Goal: Information Seeking & Learning: Learn about a topic

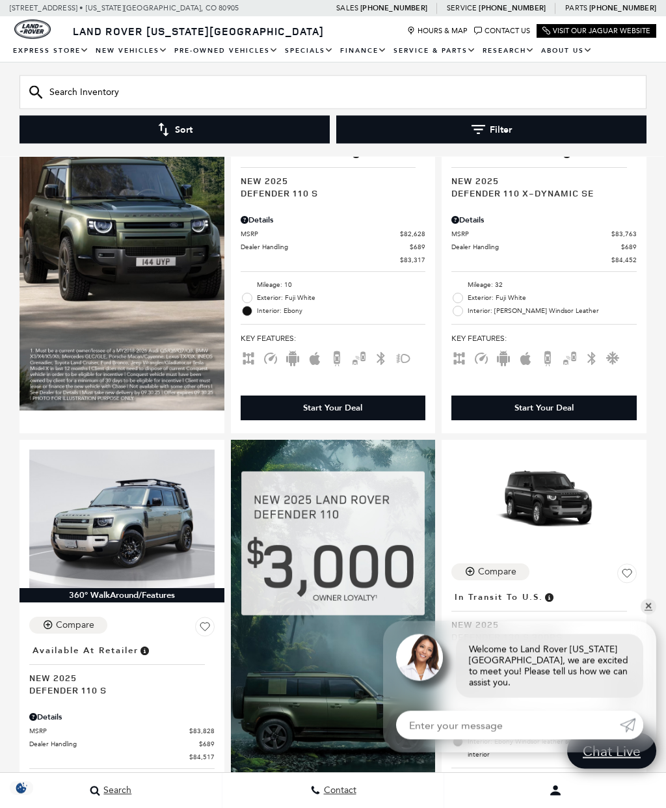
scroll to position [936, 0]
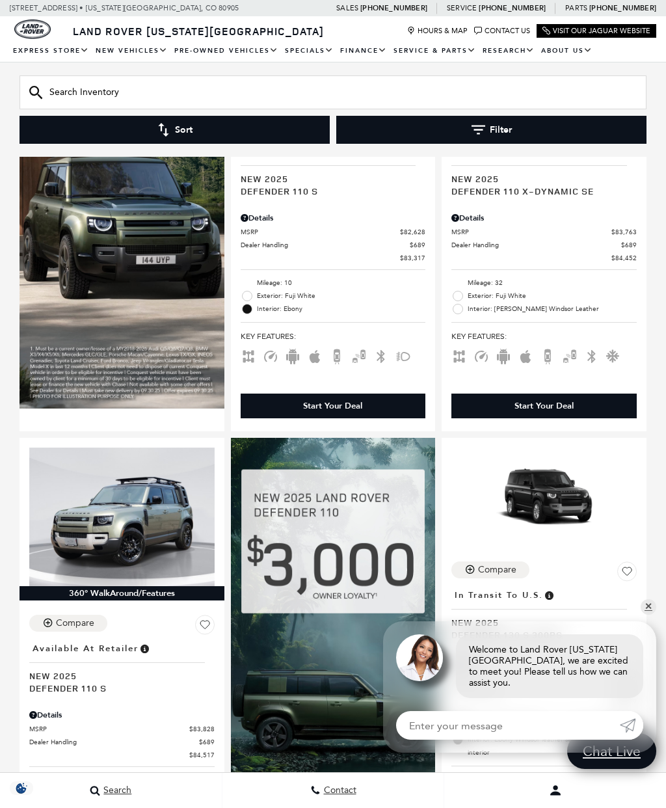
click at [648, 615] on link "✕" at bounding box center [649, 607] width 16 height 16
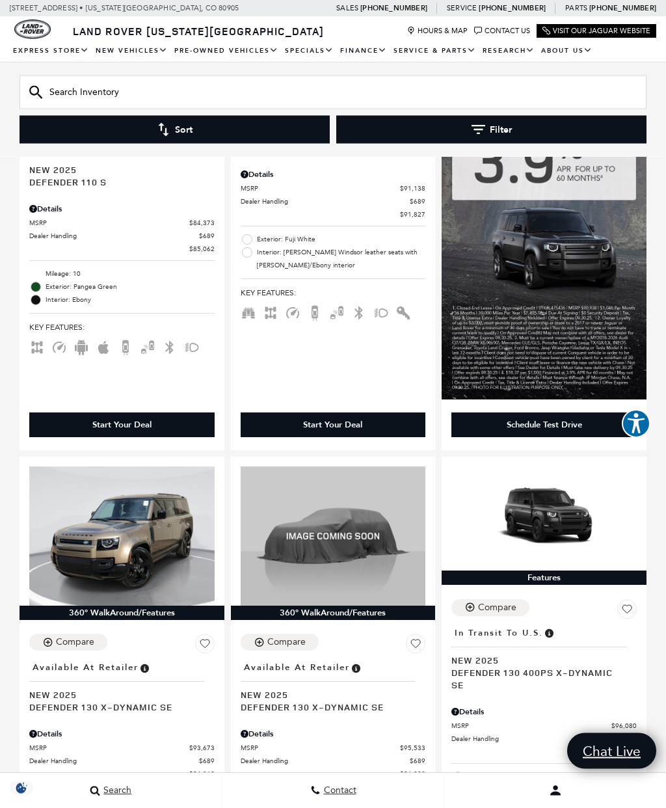
scroll to position [1967, 0]
click at [143, 513] on img at bounding box center [121, 535] width 185 height 139
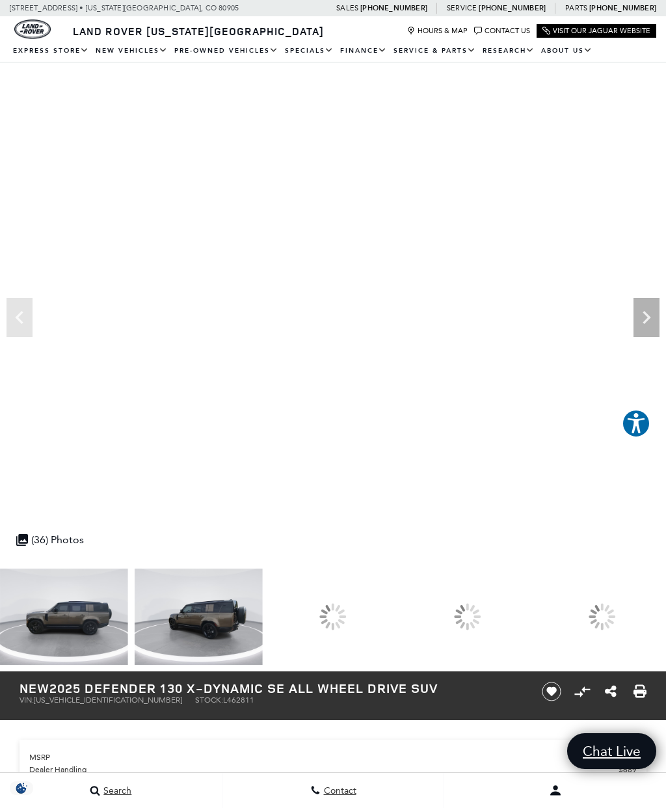
click at [397, 611] on div at bounding box center [333, 616] width 128 height 96
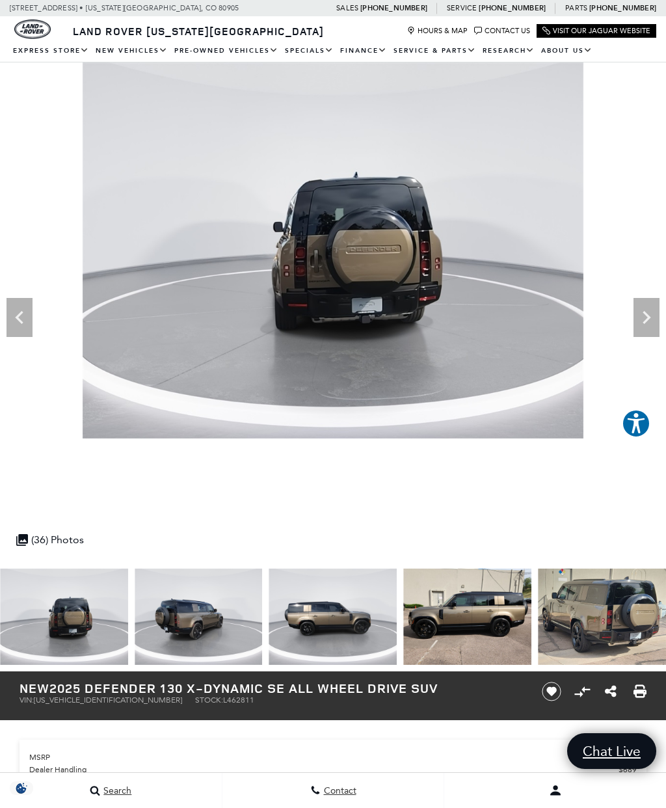
click at [403, 626] on img at bounding box center [467, 616] width 128 height 96
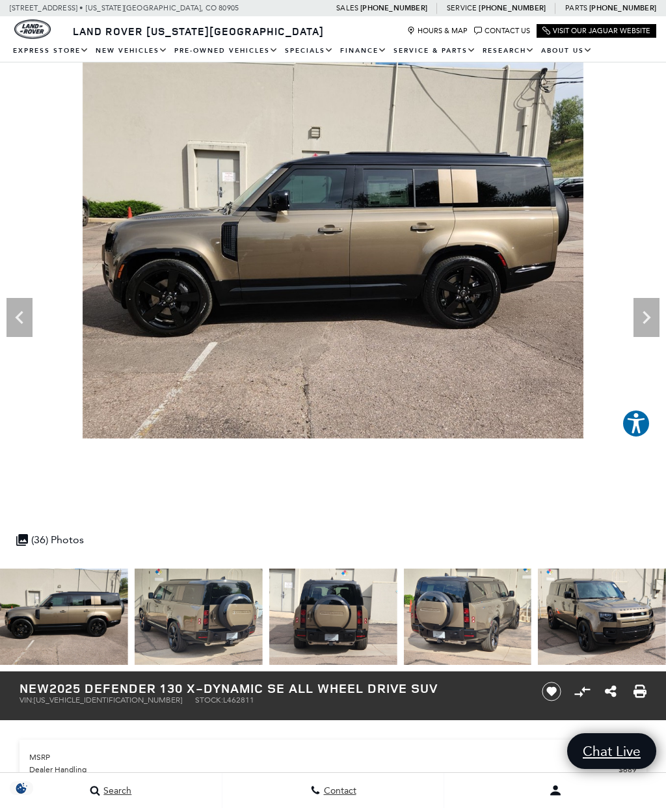
click at [639, 322] on icon "Next" at bounding box center [646, 317] width 26 height 26
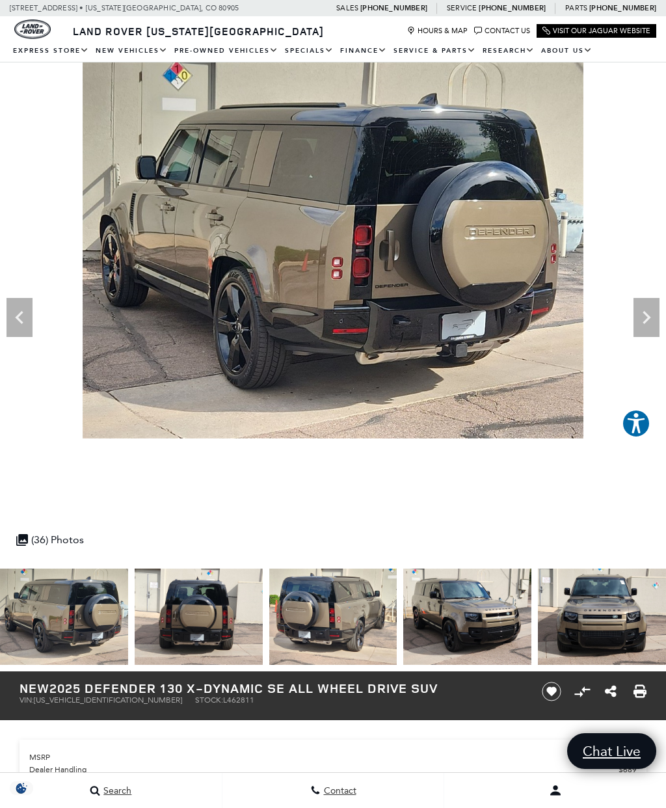
click at [639, 319] on icon "Next" at bounding box center [646, 317] width 26 height 26
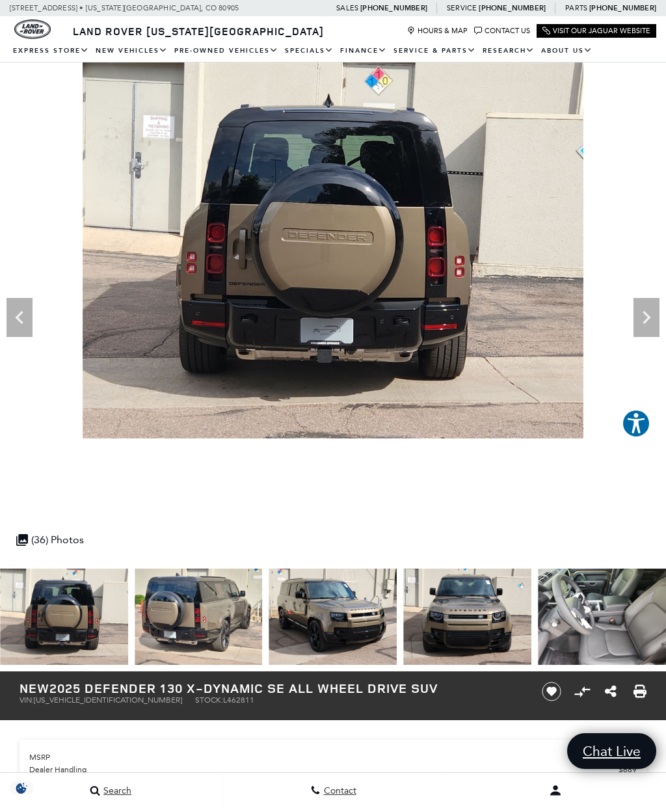
click at [645, 310] on icon "Next" at bounding box center [646, 317] width 26 height 26
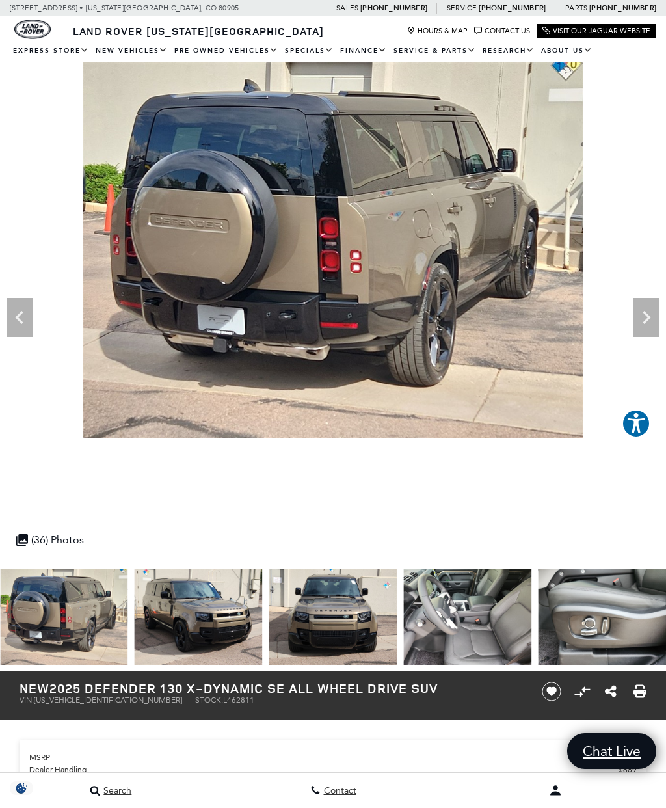
click at [645, 319] on icon "Next" at bounding box center [646, 317] width 26 height 26
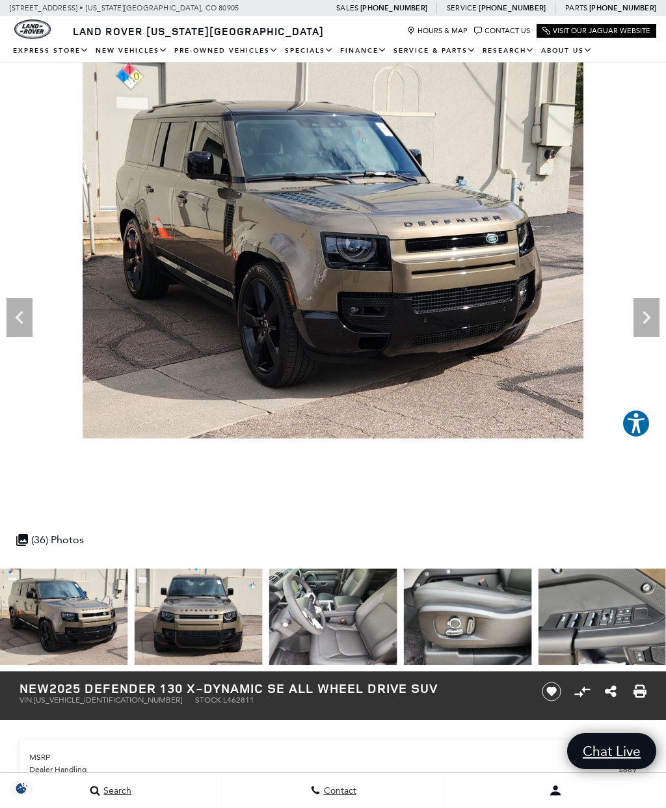
click at [648, 322] on icon "Next" at bounding box center [646, 317] width 26 height 26
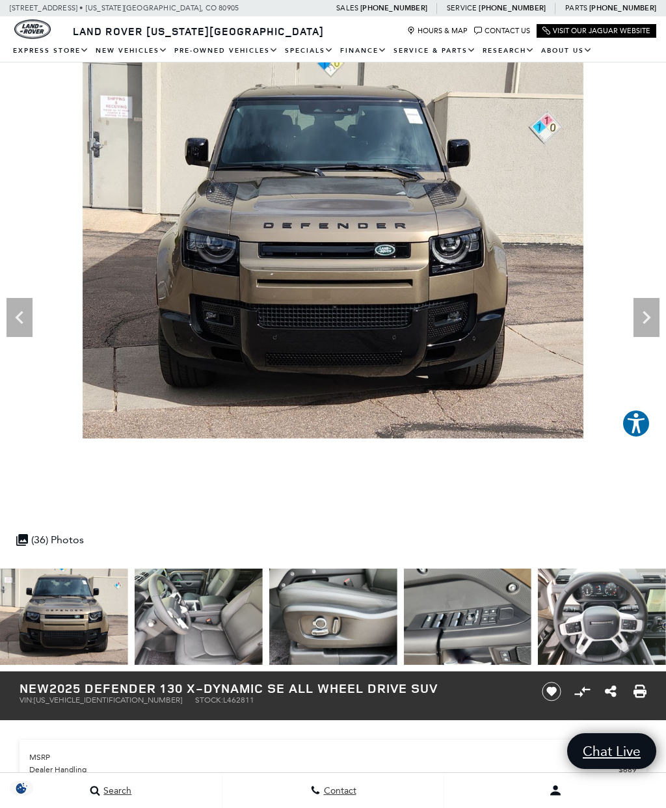
click at [652, 324] on icon "Next" at bounding box center [646, 317] width 26 height 26
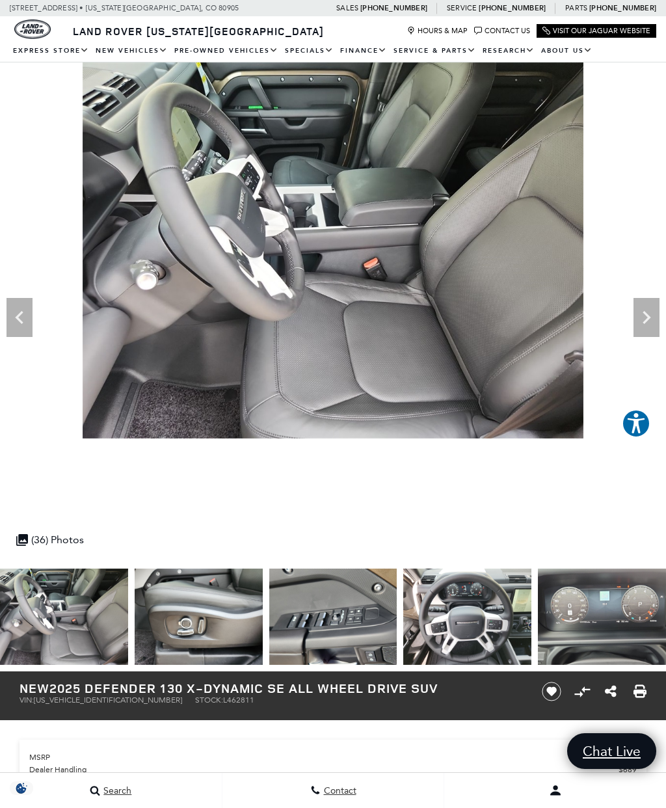
click at [642, 330] on icon "Next" at bounding box center [646, 317] width 26 height 26
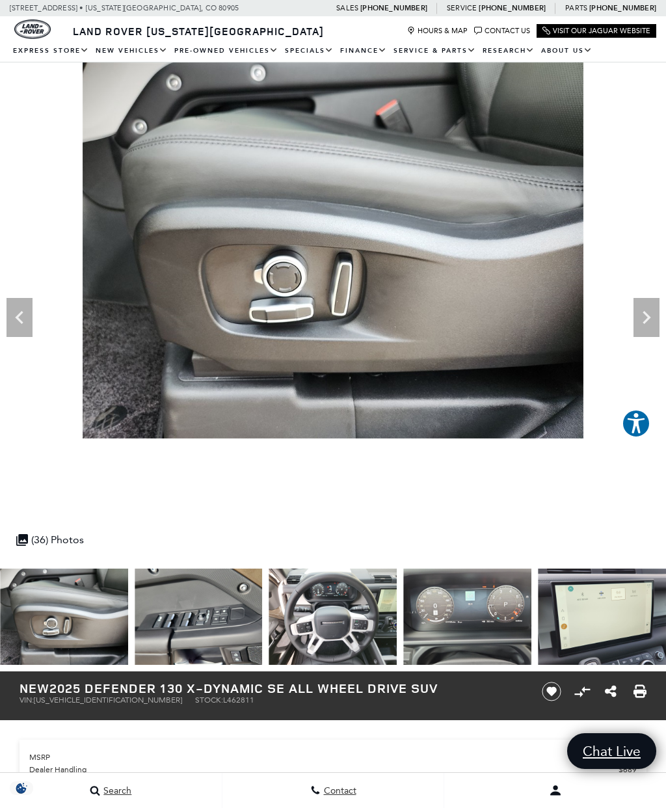
click at [643, 327] on icon "Next" at bounding box center [646, 317] width 26 height 26
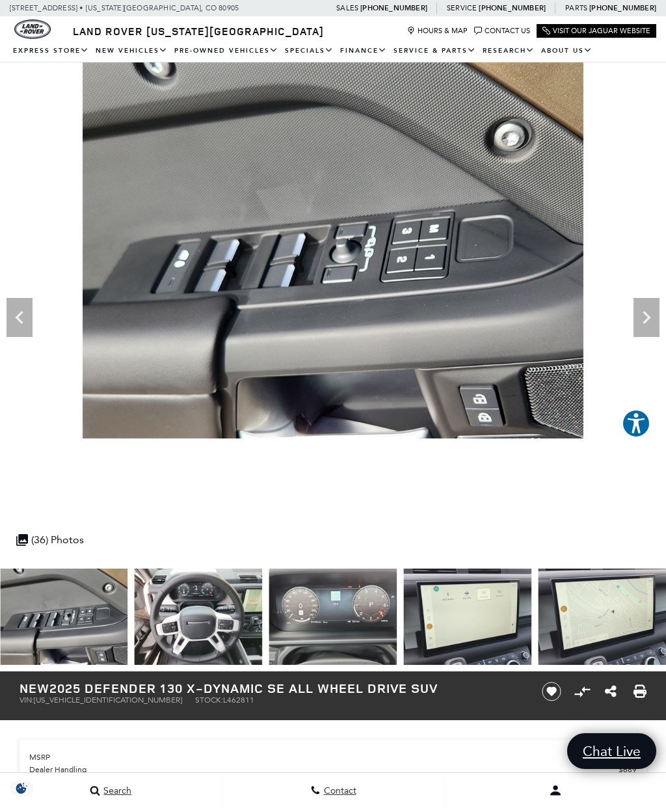
click at [648, 329] on icon "Next" at bounding box center [646, 317] width 26 height 26
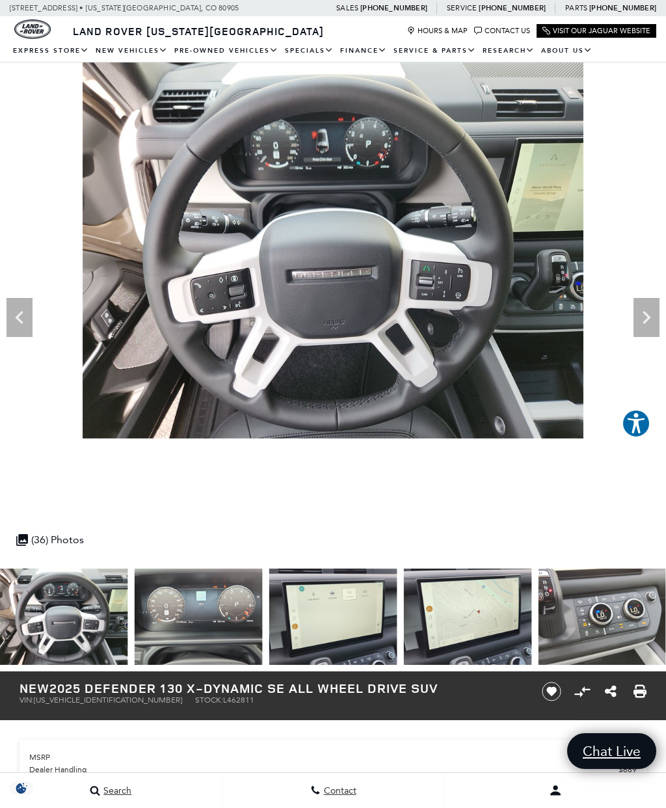
click at [642, 326] on icon "Next" at bounding box center [646, 317] width 26 height 26
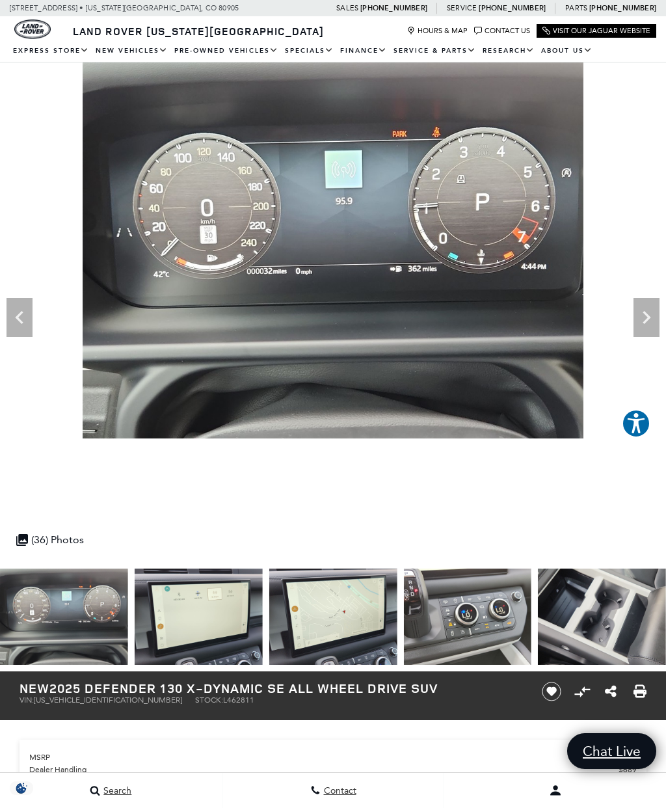
click at [650, 326] on icon "Next" at bounding box center [646, 317] width 26 height 26
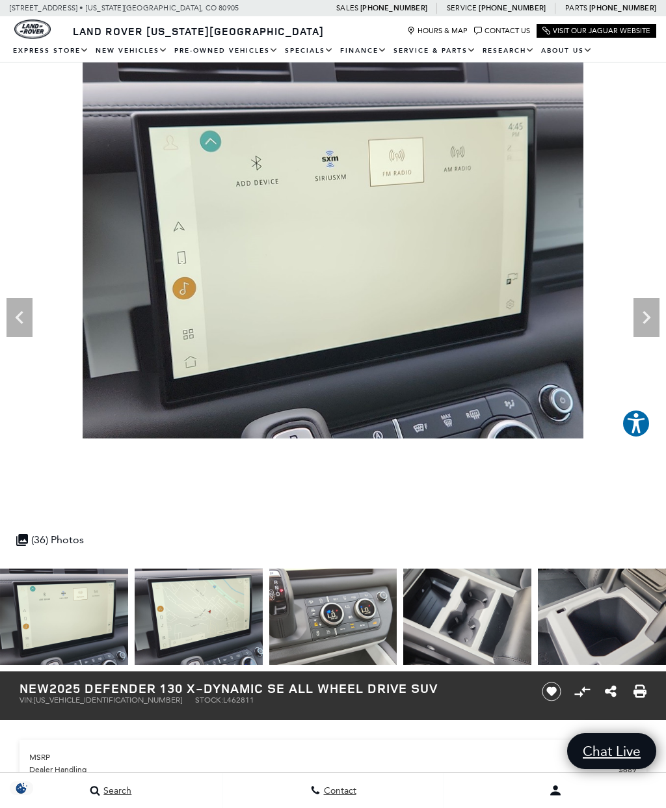
click at [650, 321] on icon "Next" at bounding box center [646, 317] width 26 height 26
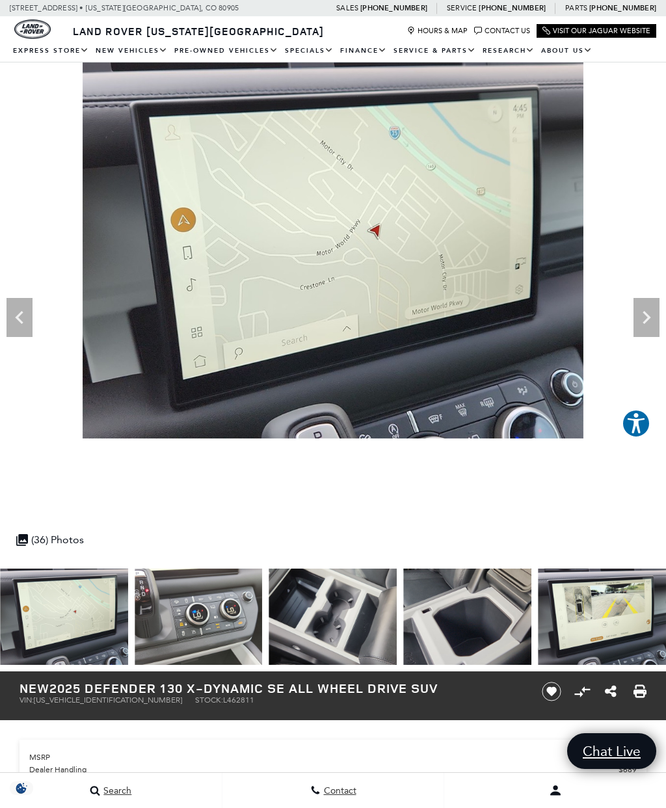
click at [658, 323] on icon "Next" at bounding box center [646, 317] width 26 height 26
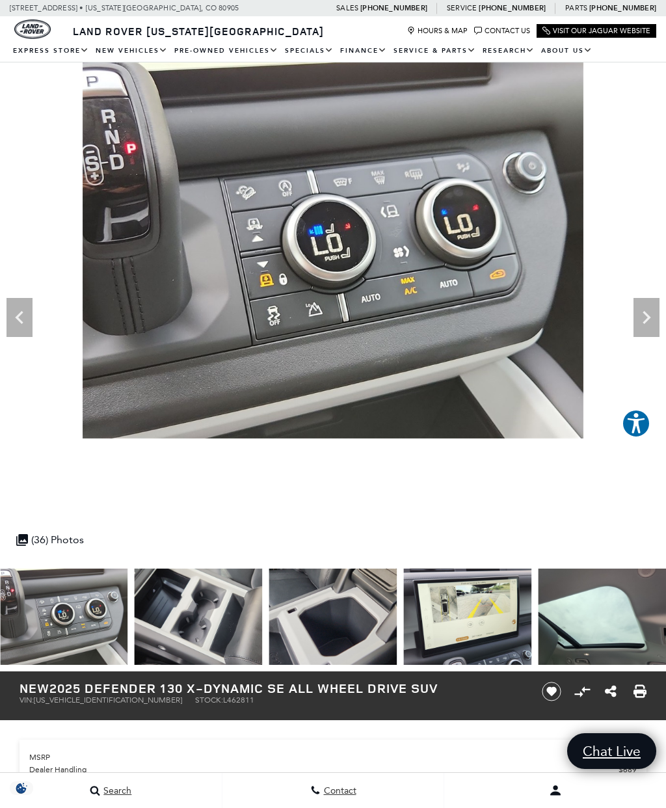
click at [657, 321] on icon "Next" at bounding box center [646, 317] width 26 height 26
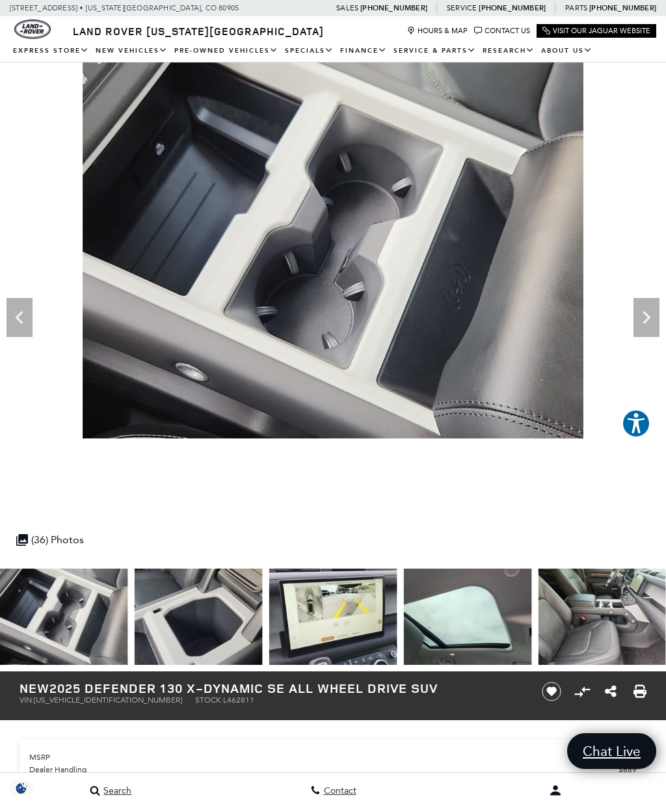
click at [649, 326] on icon "Next" at bounding box center [646, 317] width 26 height 26
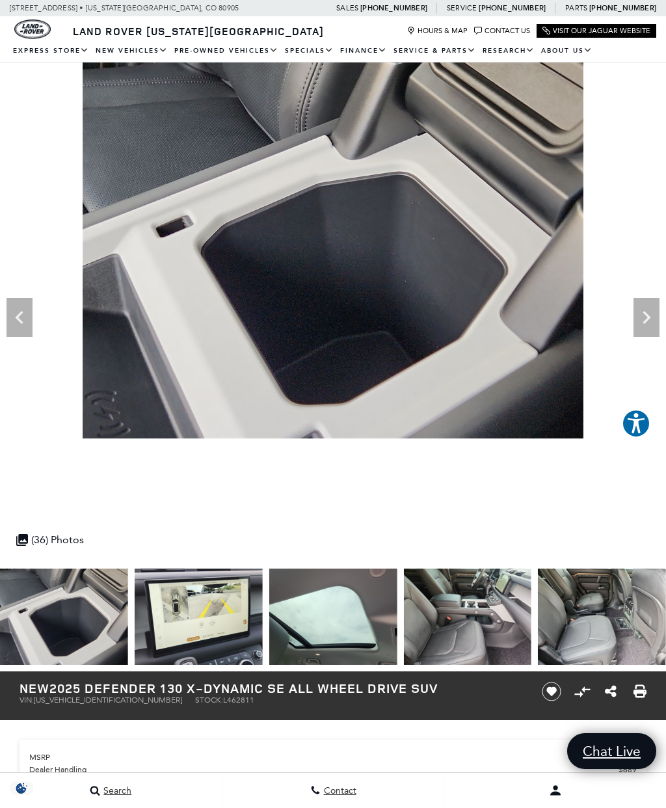
click at [651, 323] on icon "Next" at bounding box center [646, 317] width 26 height 26
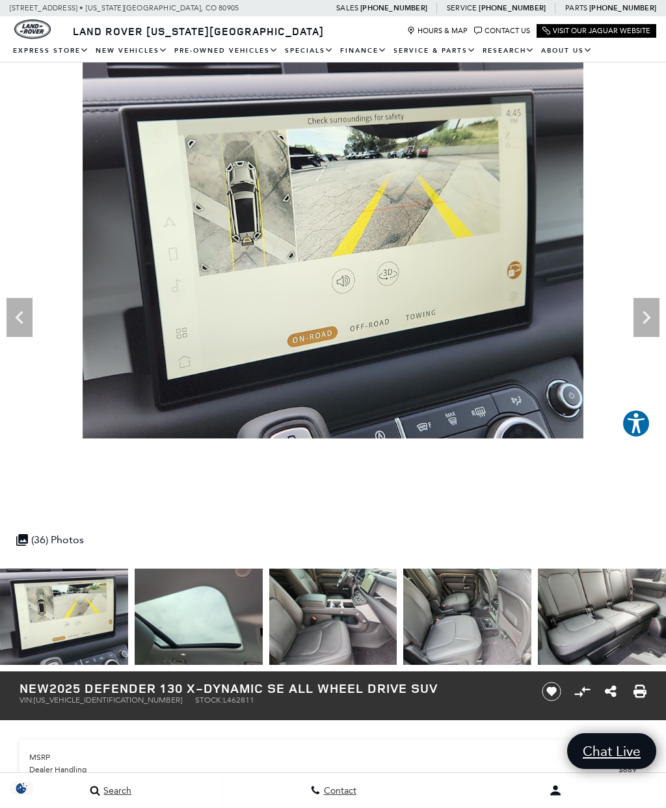
click at [648, 321] on icon "Next" at bounding box center [646, 317] width 26 height 26
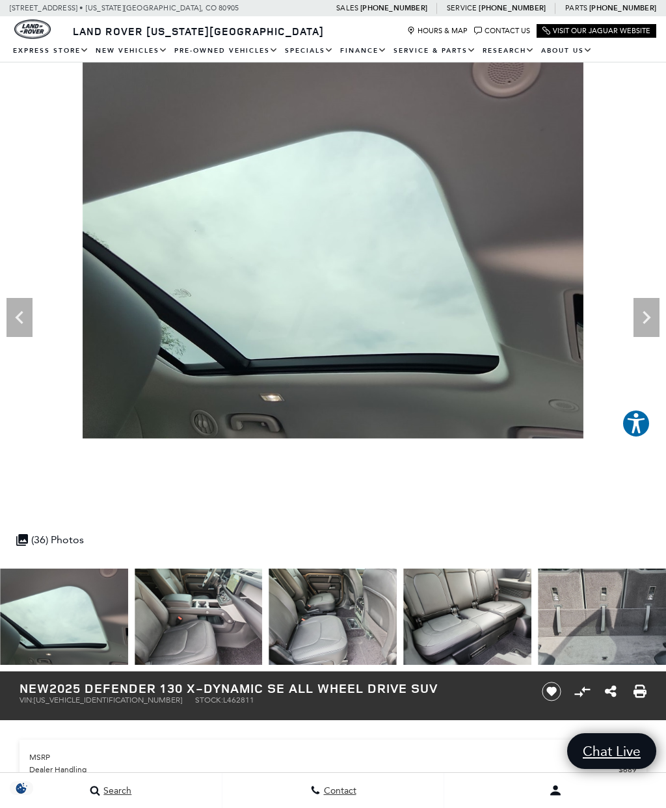
click at [654, 323] on icon "Next" at bounding box center [646, 317] width 26 height 26
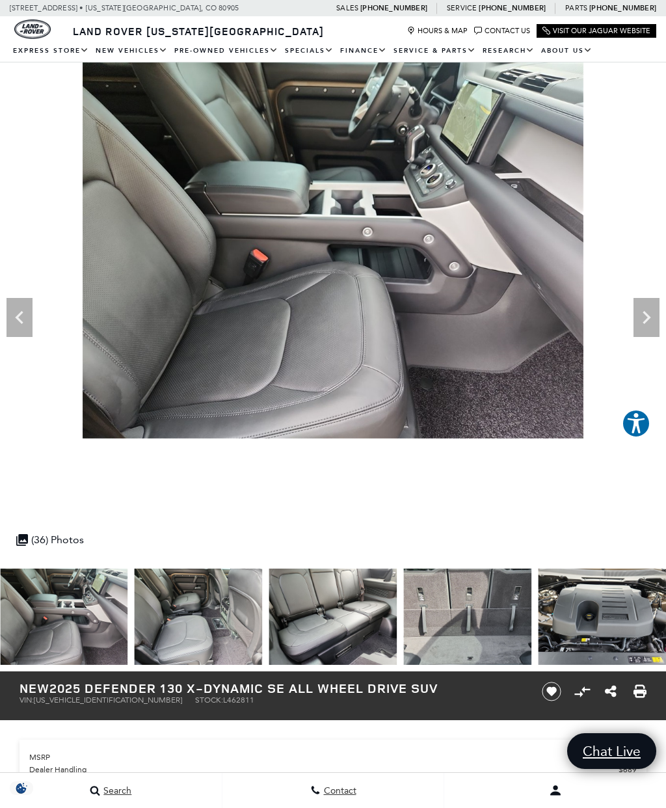
click at [652, 321] on icon "Next" at bounding box center [646, 317] width 26 height 26
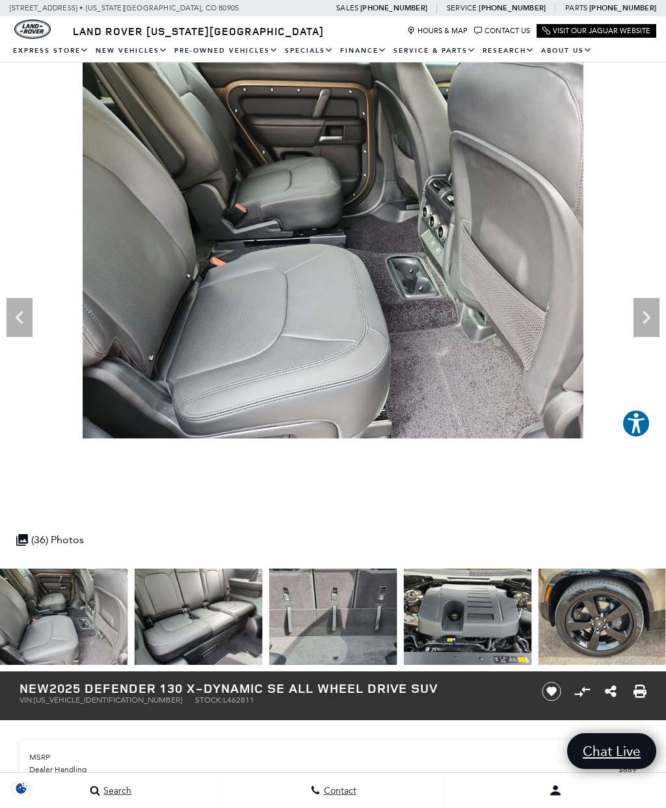
click at [644, 324] on icon "Next" at bounding box center [646, 317] width 26 height 26
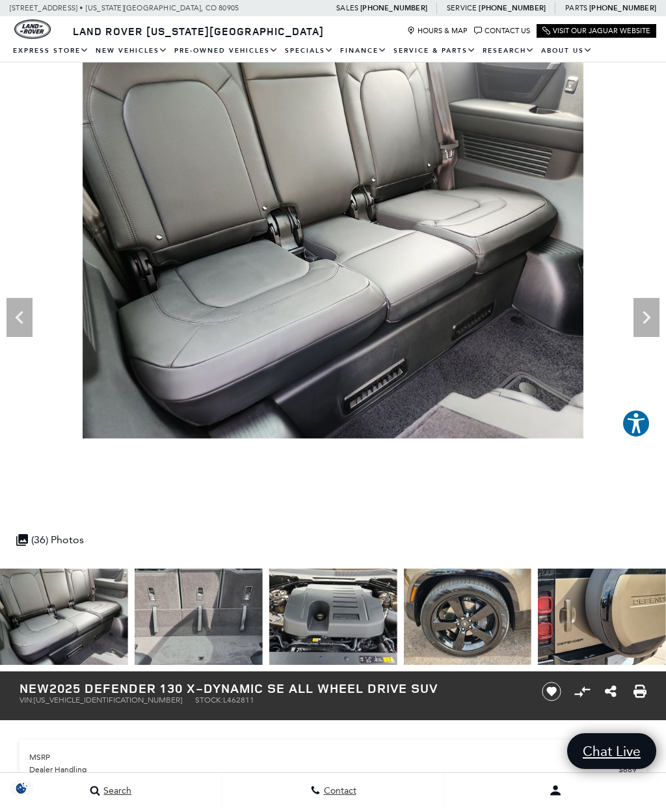
click at [649, 321] on icon "Next" at bounding box center [646, 317] width 26 height 26
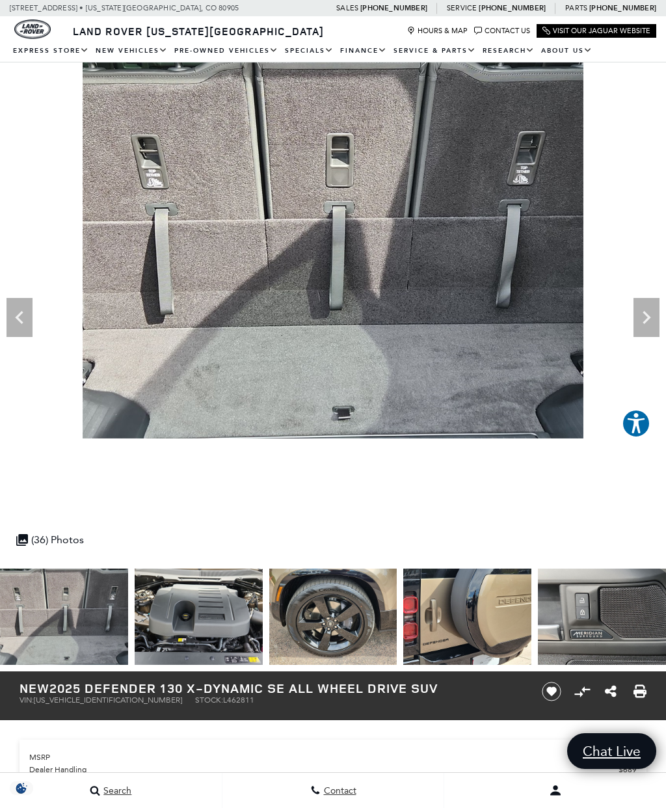
click at [652, 317] on icon "Next" at bounding box center [646, 317] width 26 height 26
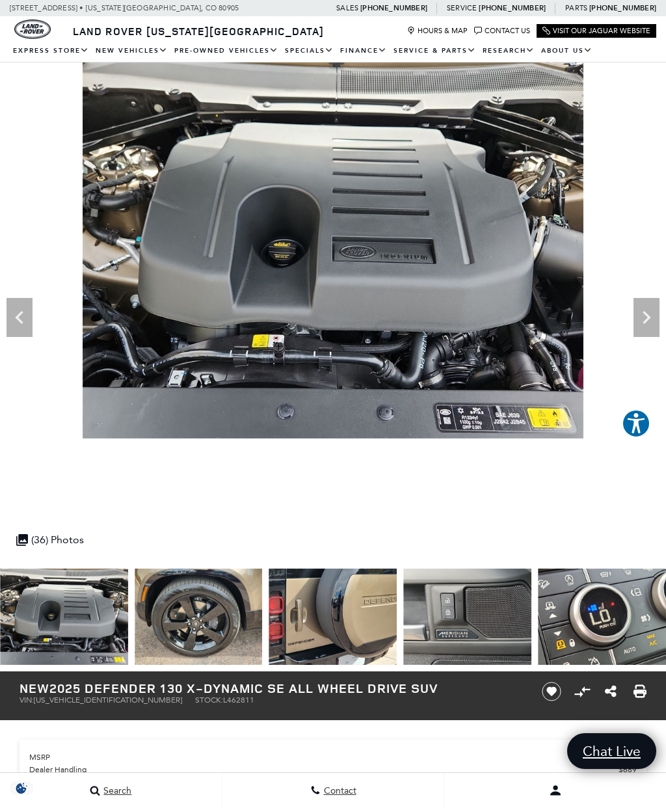
click at [654, 321] on icon "Next" at bounding box center [646, 317] width 26 height 26
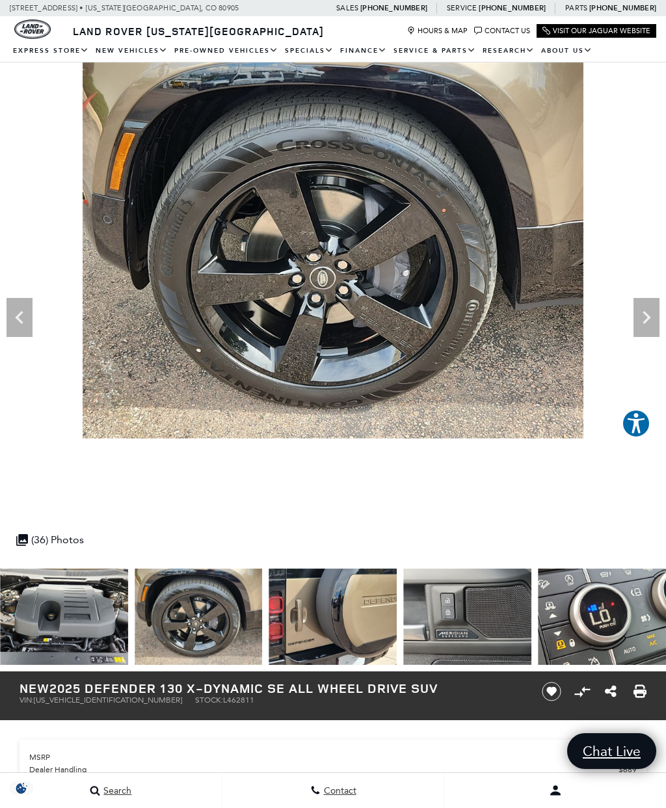
click at [646, 316] on icon "Next" at bounding box center [646, 317] width 26 height 26
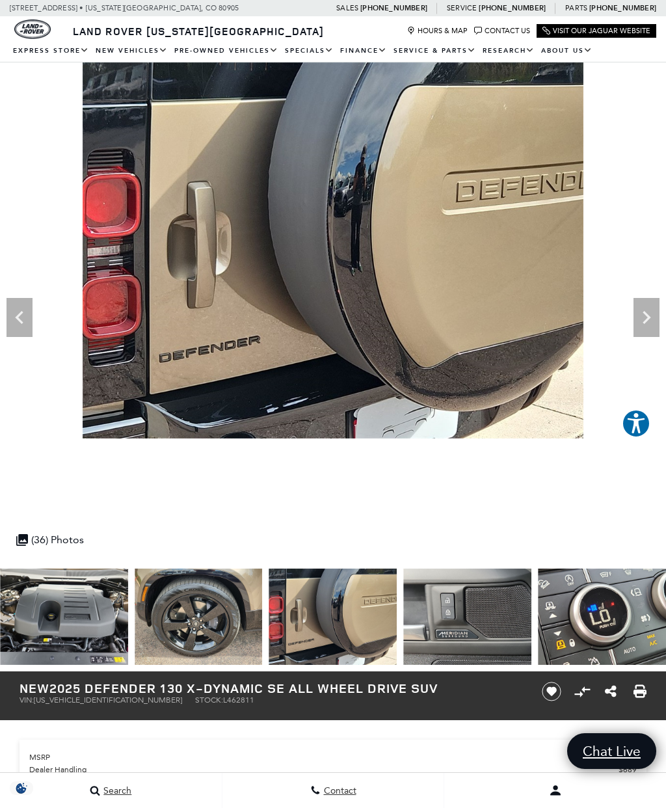
click at [649, 321] on icon "Next" at bounding box center [646, 317] width 26 height 26
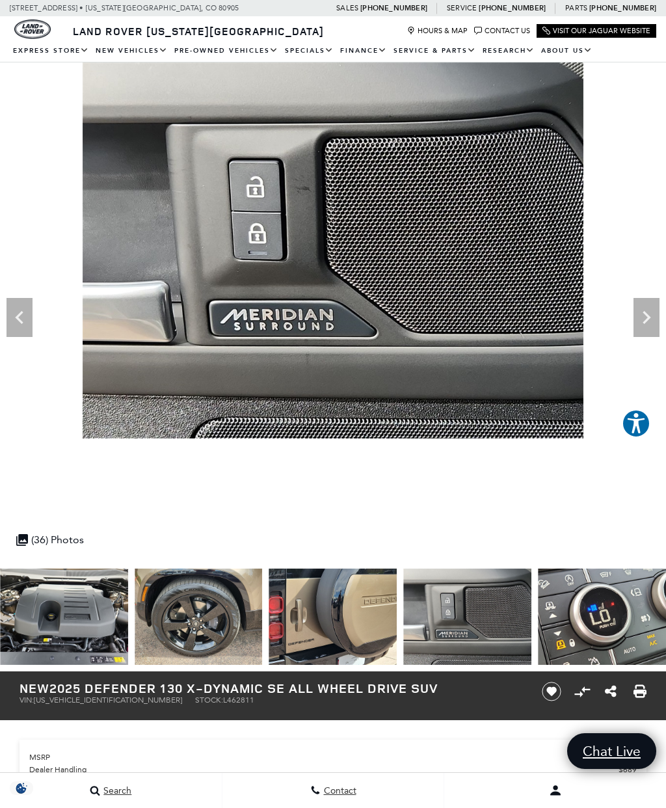
click at [639, 321] on icon "Next" at bounding box center [646, 317] width 26 height 26
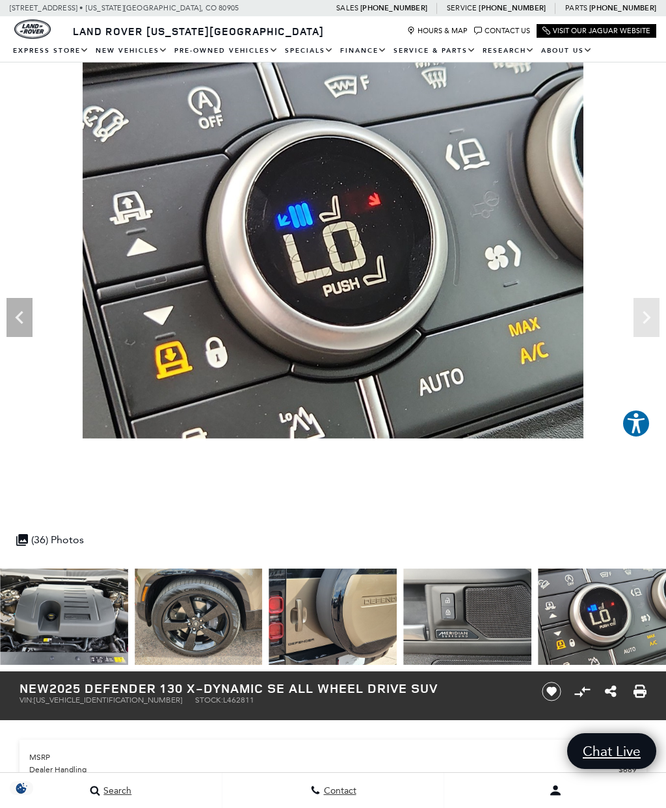
click at [648, 316] on img at bounding box center [333, 250] width 666 height 376
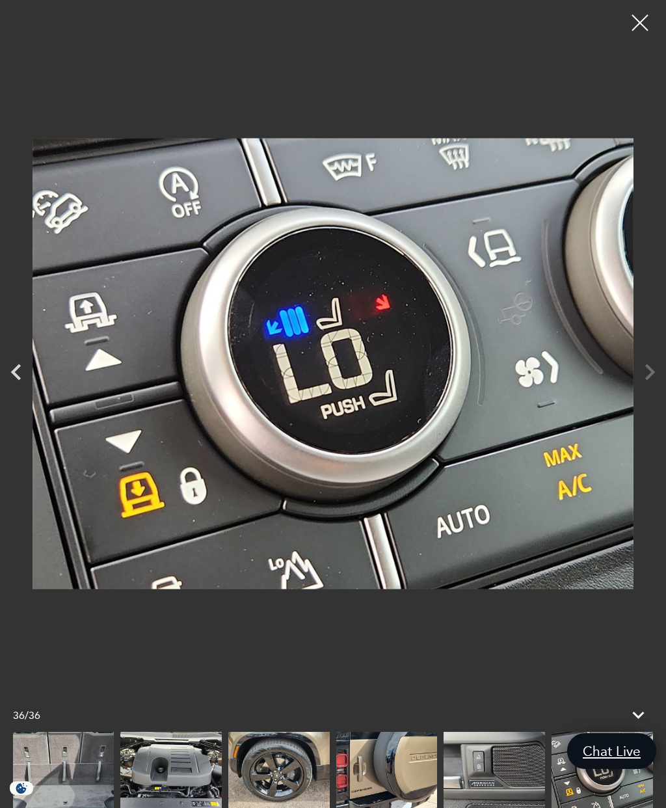
click at [650, 366] on div at bounding box center [333, 363] width 666 height 707
click at [648, 371] on div at bounding box center [333, 363] width 666 height 707
click at [650, 375] on div at bounding box center [333, 363] width 666 height 707
click at [650, 370] on div at bounding box center [333, 363] width 666 height 707
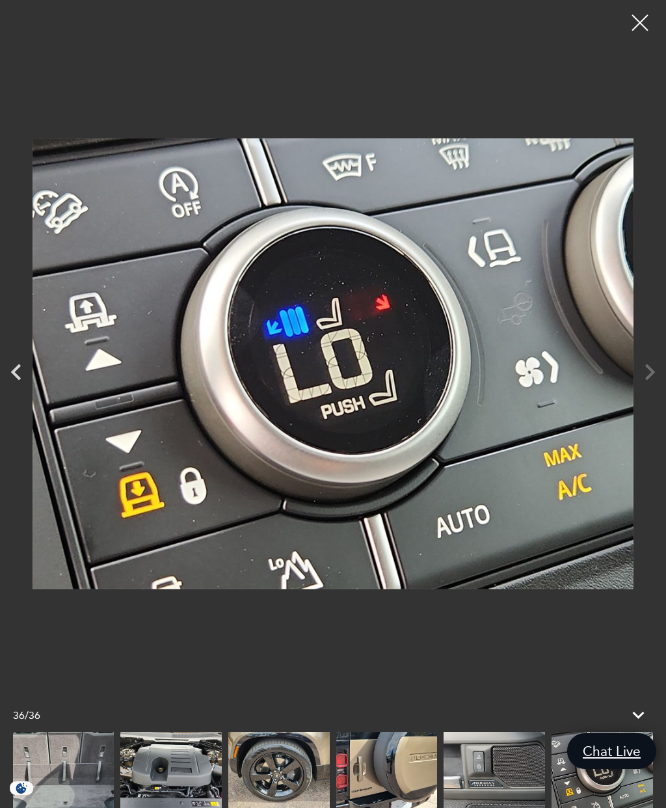
click at [644, 27] on div at bounding box center [640, 23] width 33 height 33
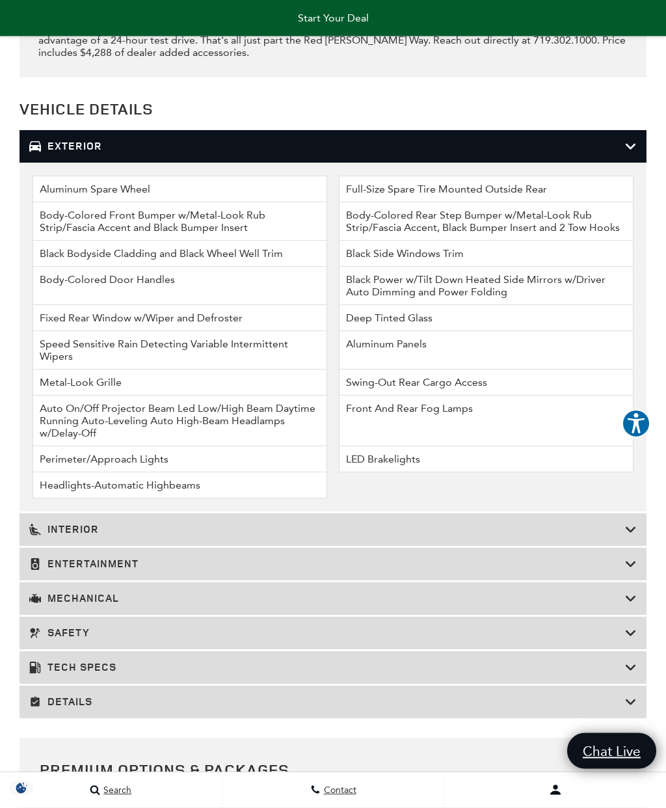
scroll to position [2802, 0]
click at [409, 605] on h3 "Mechanical" at bounding box center [327, 598] width 596 height 13
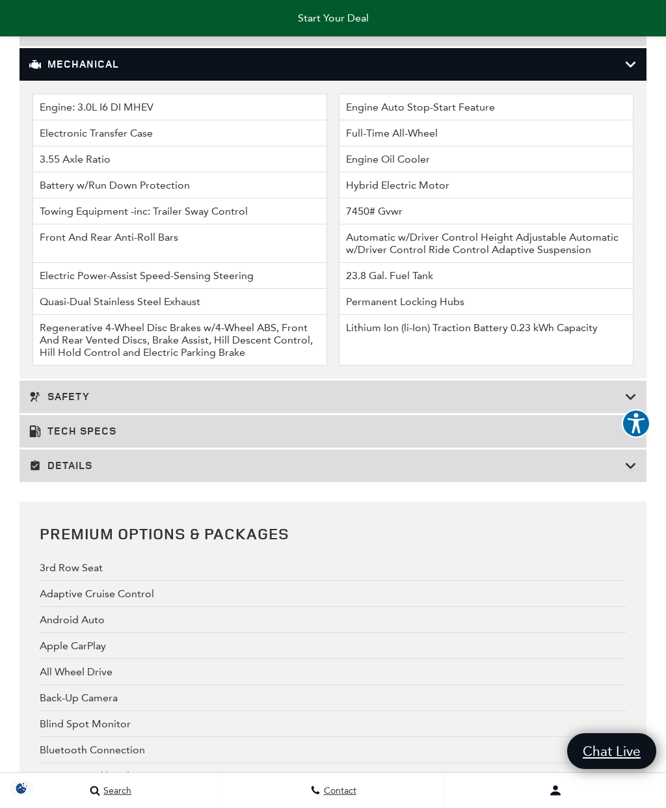
scroll to position [2988, 0]
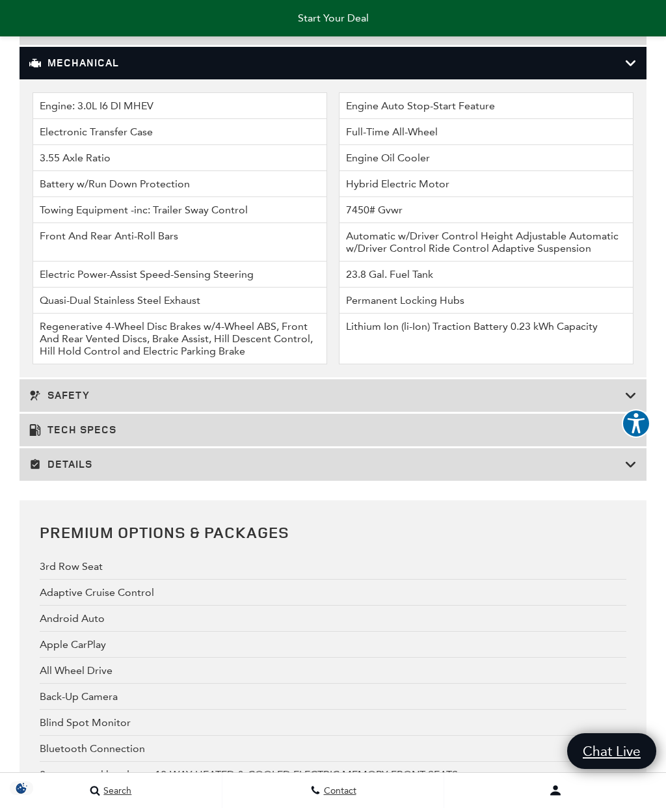
click at [627, 70] on icon at bounding box center [631, 63] width 12 height 13
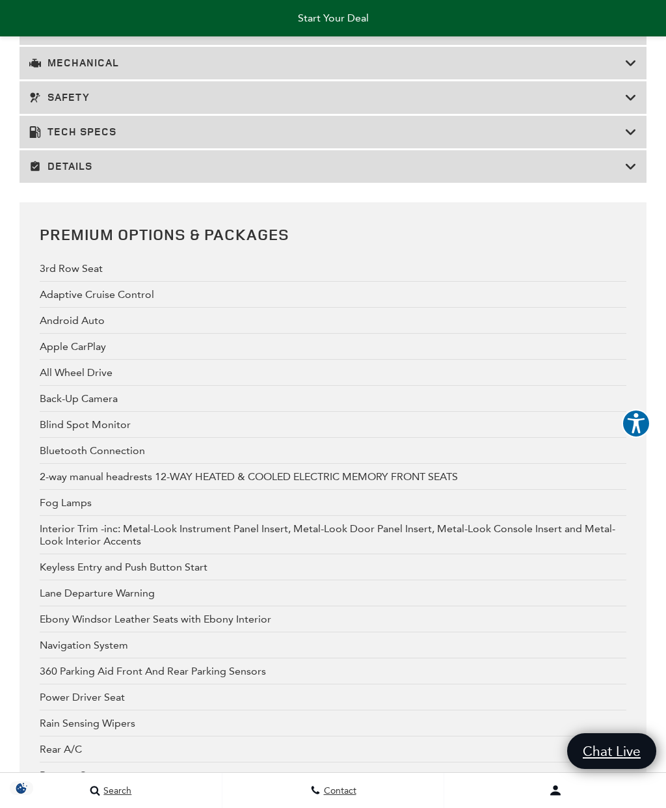
click at [411, 139] on h3 "Tech Specs" at bounding box center [327, 132] width 596 height 13
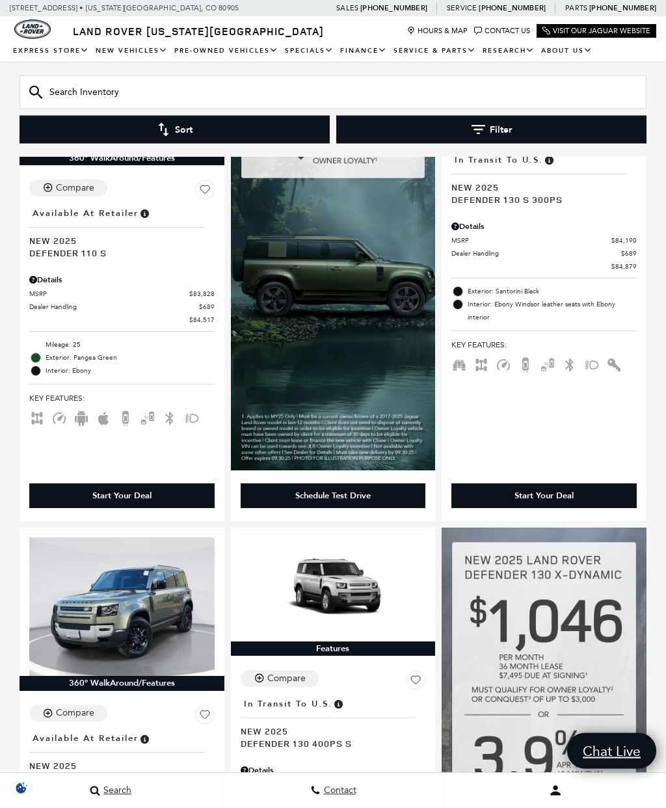
scroll to position [1371, 0]
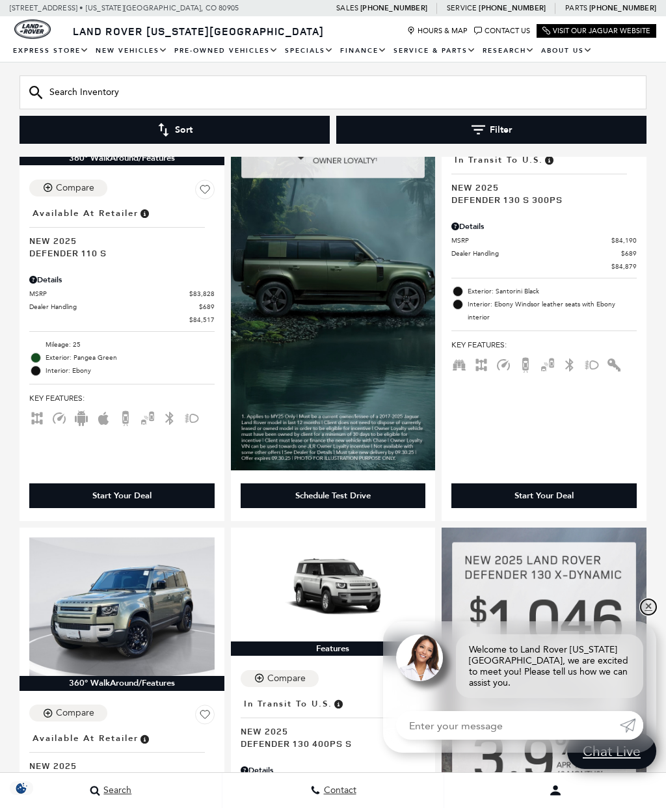
click at [644, 615] on link "✕" at bounding box center [649, 607] width 16 height 16
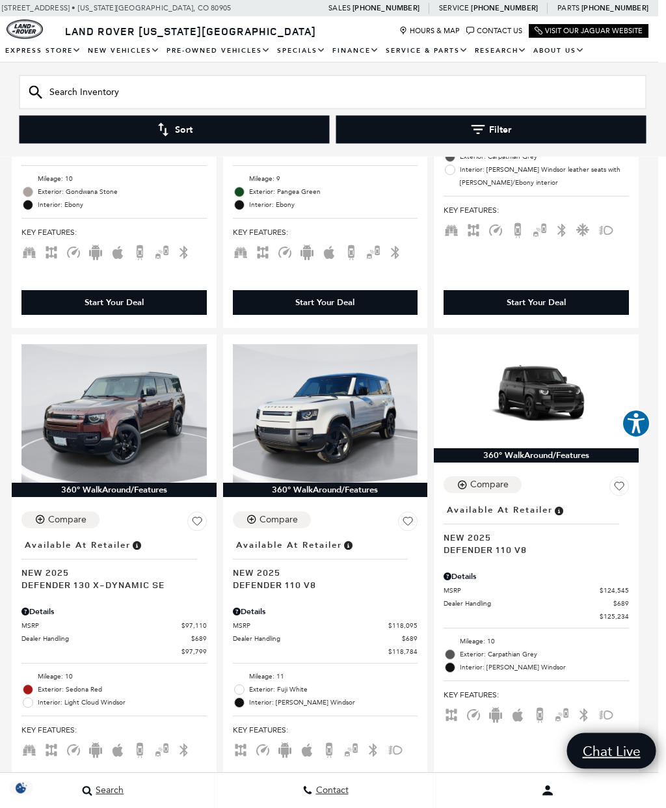
scroll to position [2586, 8]
click at [553, 358] on img at bounding box center [536, 396] width 185 height 104
